Goal: Information Seeking & Learning: Learn about a topic

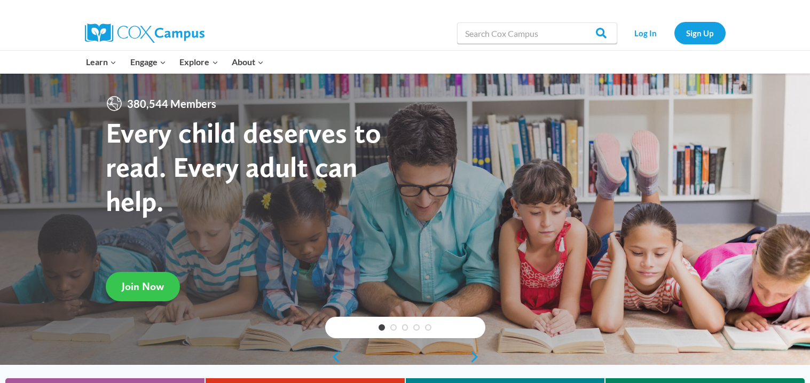
click at [140, 282] on span "Join Now" at bounding box center [143, 286] width 42 height 13
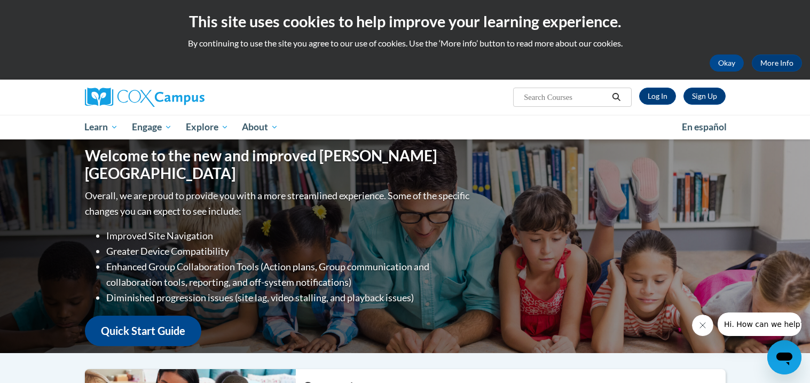
click at [141, 290] on li "Diminished progression issues (site lag, video stalling, and playback issues)" at bounding box center [289, 297] width 366 height 15
click at [767, 327] on span "Hi. How can we help?" at bounding box center [764, 324] width 80 height 9
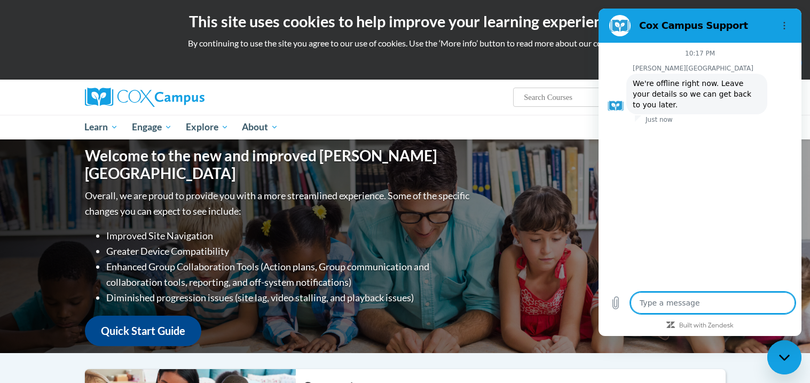
type textarea "x"
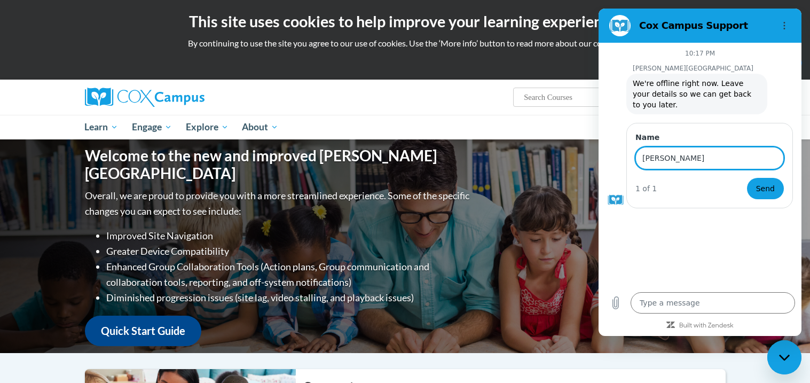
type input "tanya baldwin"
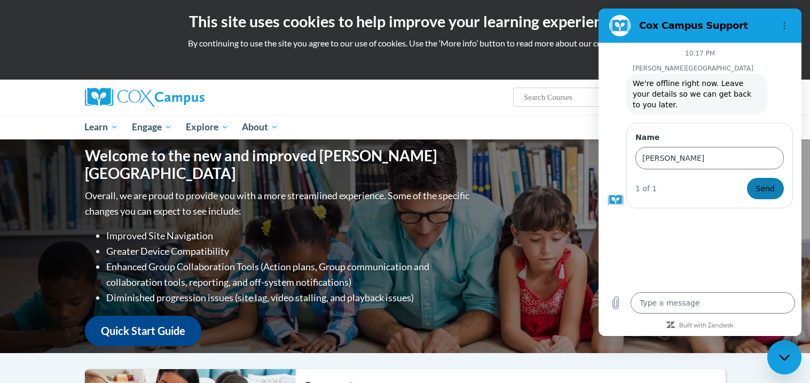
click at [764, 182] on span "Send" at bounding box center [765, 188] width 19 height 13
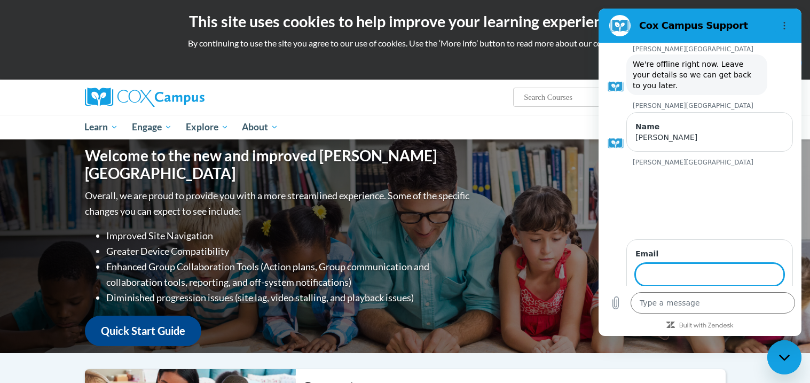
type textarea "x"
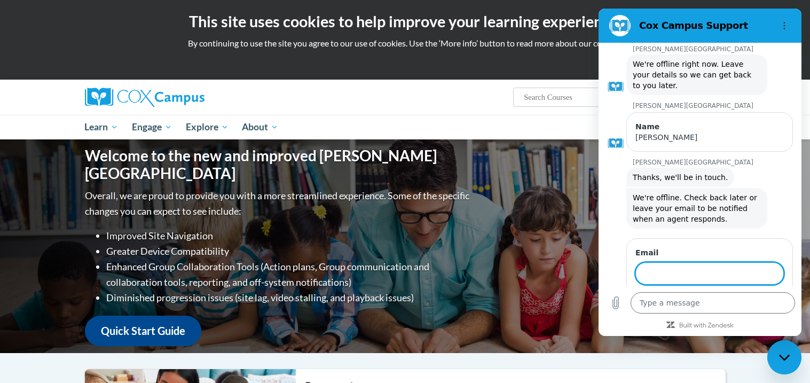
scroll to position [46, 0]
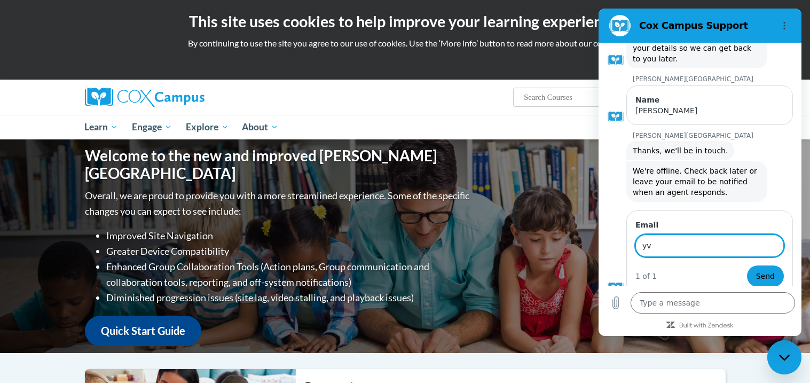
type input "yvettebaldwin29@gmail.com"
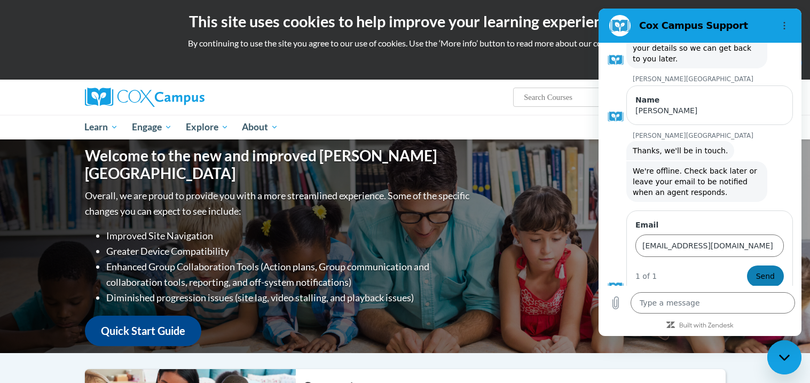
click at [754, 268] on button "Send" at bounding box center [765, 276] width 37 height 21
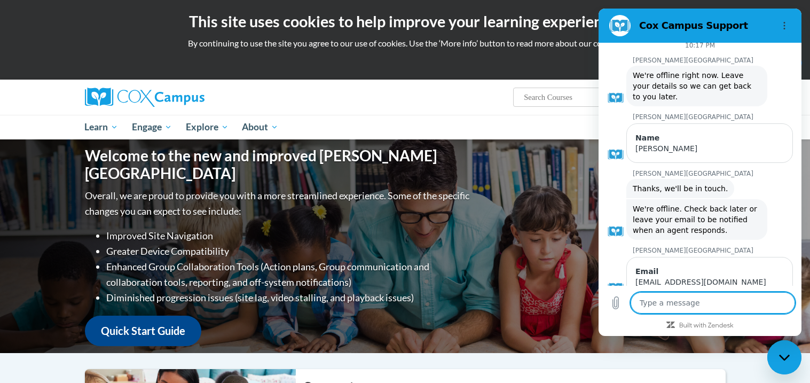
type textarea "x"
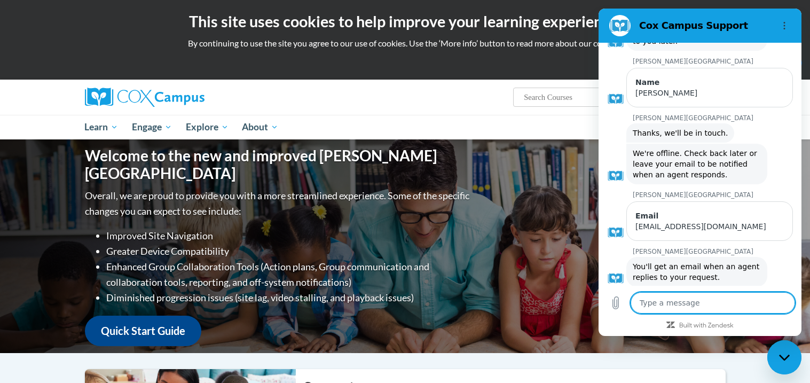
scroll to position [66, 0]
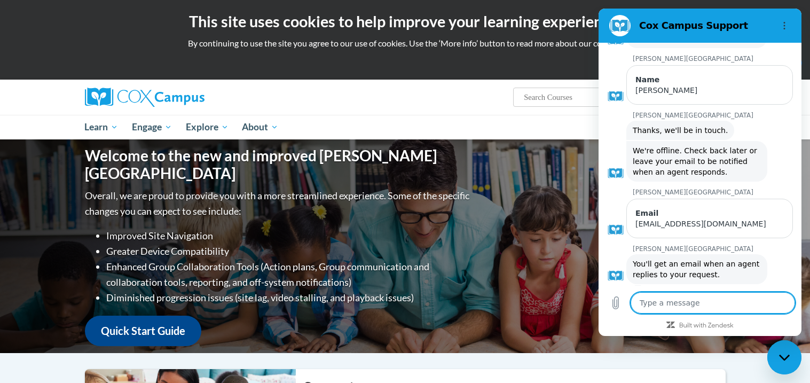
click at [678, 304] on textarea at bounding box center [713, 302] width 165 height 21
type textarea "o"
type textarea "x"
type textarea "ok"
type textarea "x"
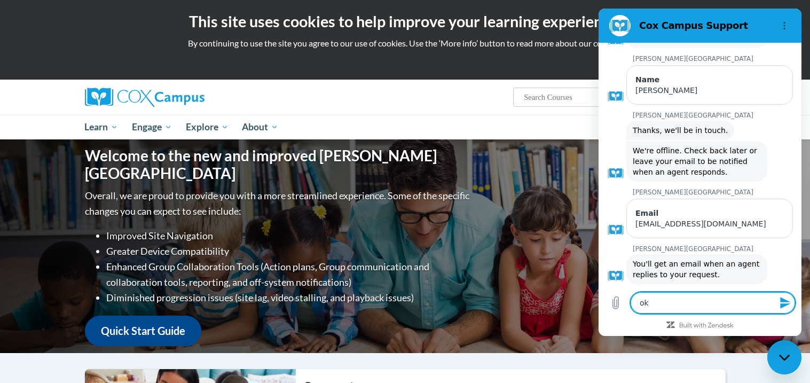
type textarea "ok"
type textarea "x"
type textarea "ok t"
type textarea "x"
type textarea "ok ty"
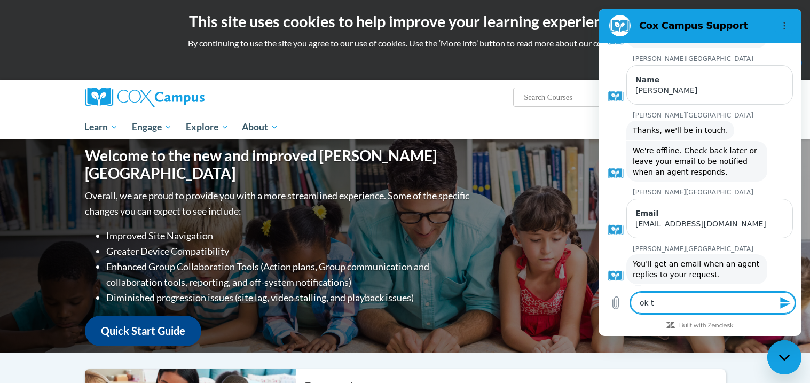
type textarea "x"
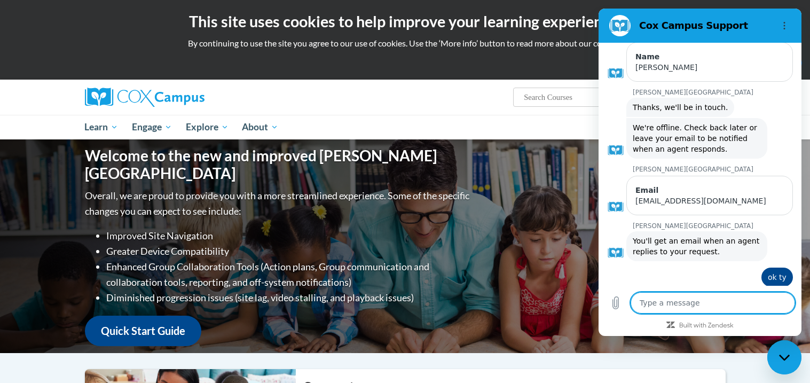
scroll to position [92, 0]
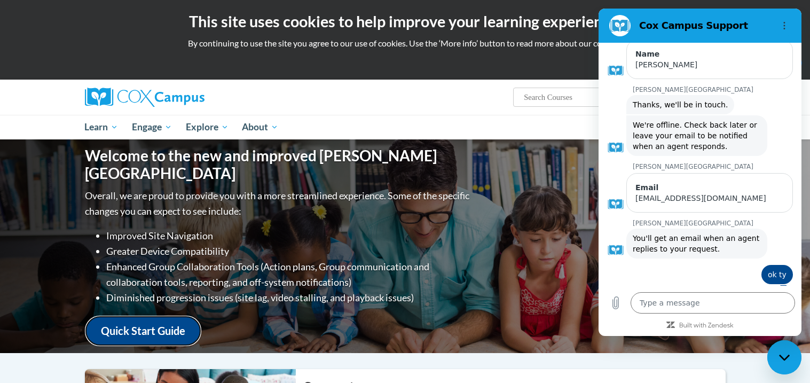
click at [141, 326] on link "Quick Start Guide" at bounding box center [143, 331] width 116 height 30
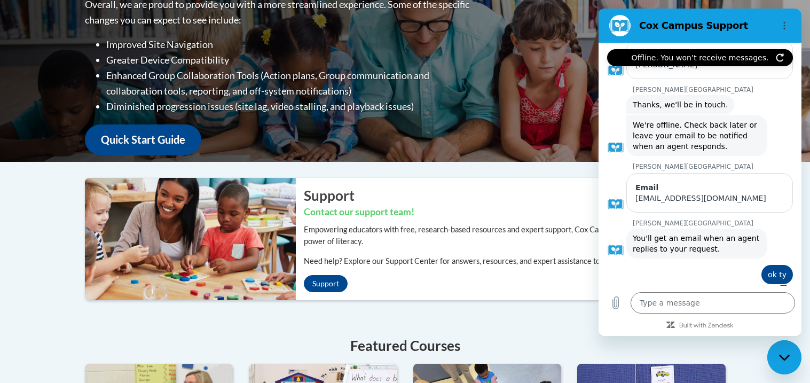
scroll to position [256, 0]
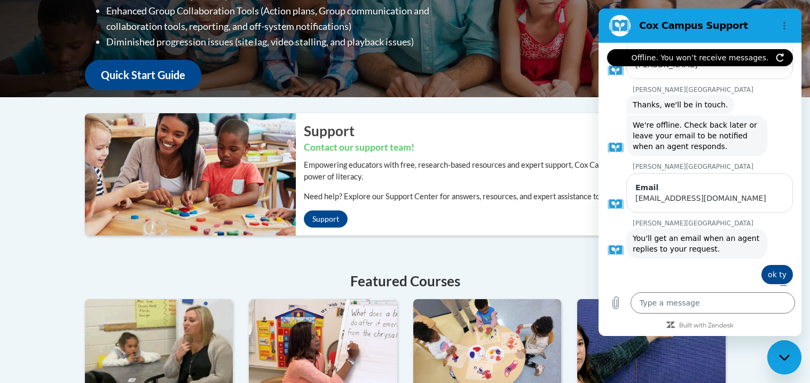
click at [497, 106] on div "Welcome to the new and improved Cox Campus Overall, we are proud to provide you…" at bounding box center [405, 242] width 810 height 717
click at [783, 360] on icon "Close messaging window" at bounding box center [784, 357] width 11 height 7
type textarea "x"
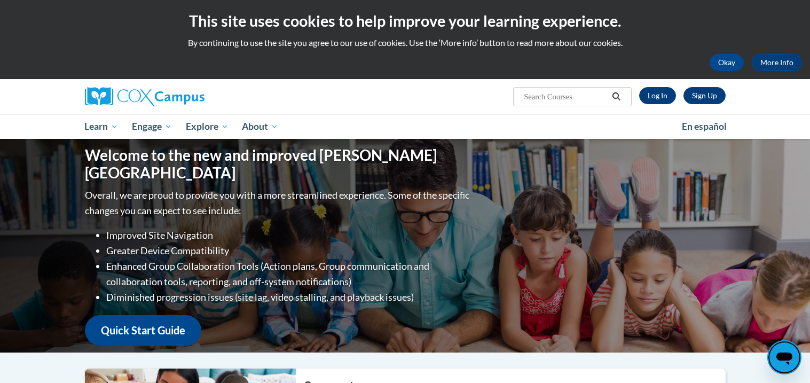
scroll to position [0, 0]
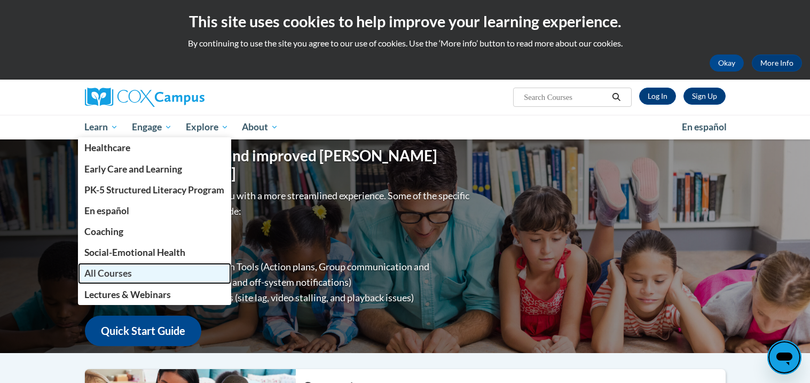
click at [105, 268] on span "All Courses" at bounding box center [108, 273] width 48 height 11
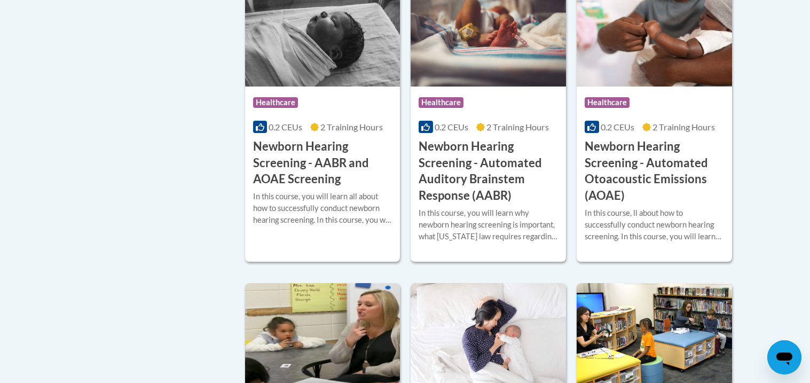
scroll to position [2008, 0]
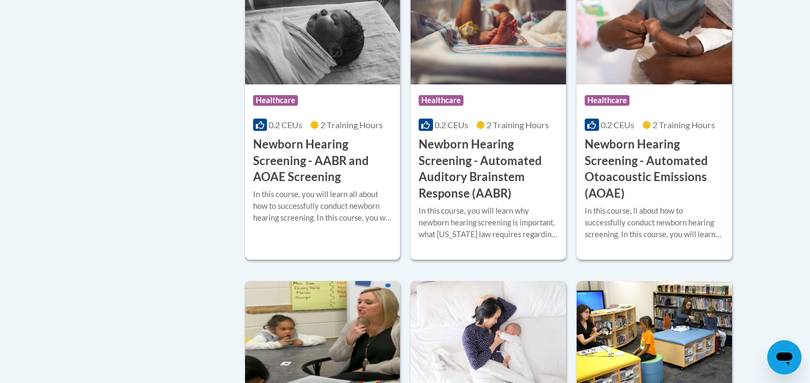
click at [307, 184] on h3 "Newborn Hearing Screening - AABR and AOAE Screening" at bounding box center [322, 160] width 139 height 49
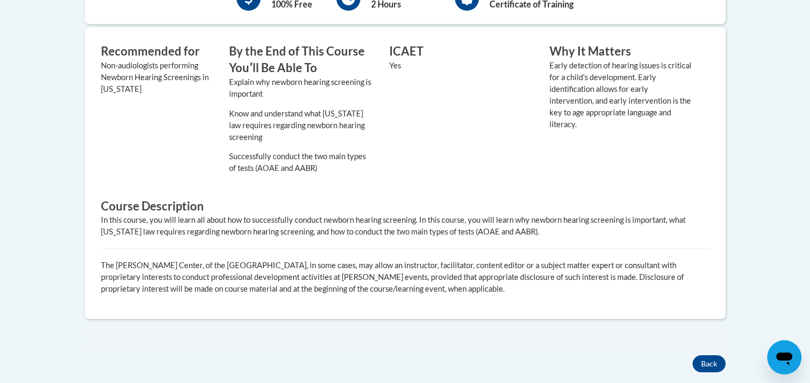
scroll to position [457, 0]
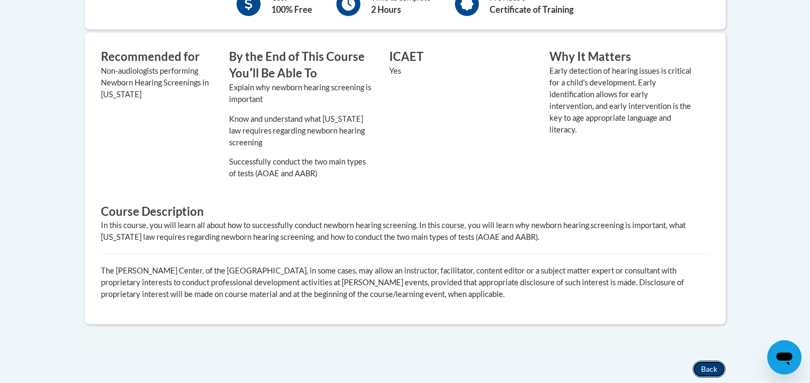
click at [718, 370] on button "Back" at bounding box center [709, 369] width 33 height 17
